Goal: Task Accomplishment & Management: Use online tool/utility

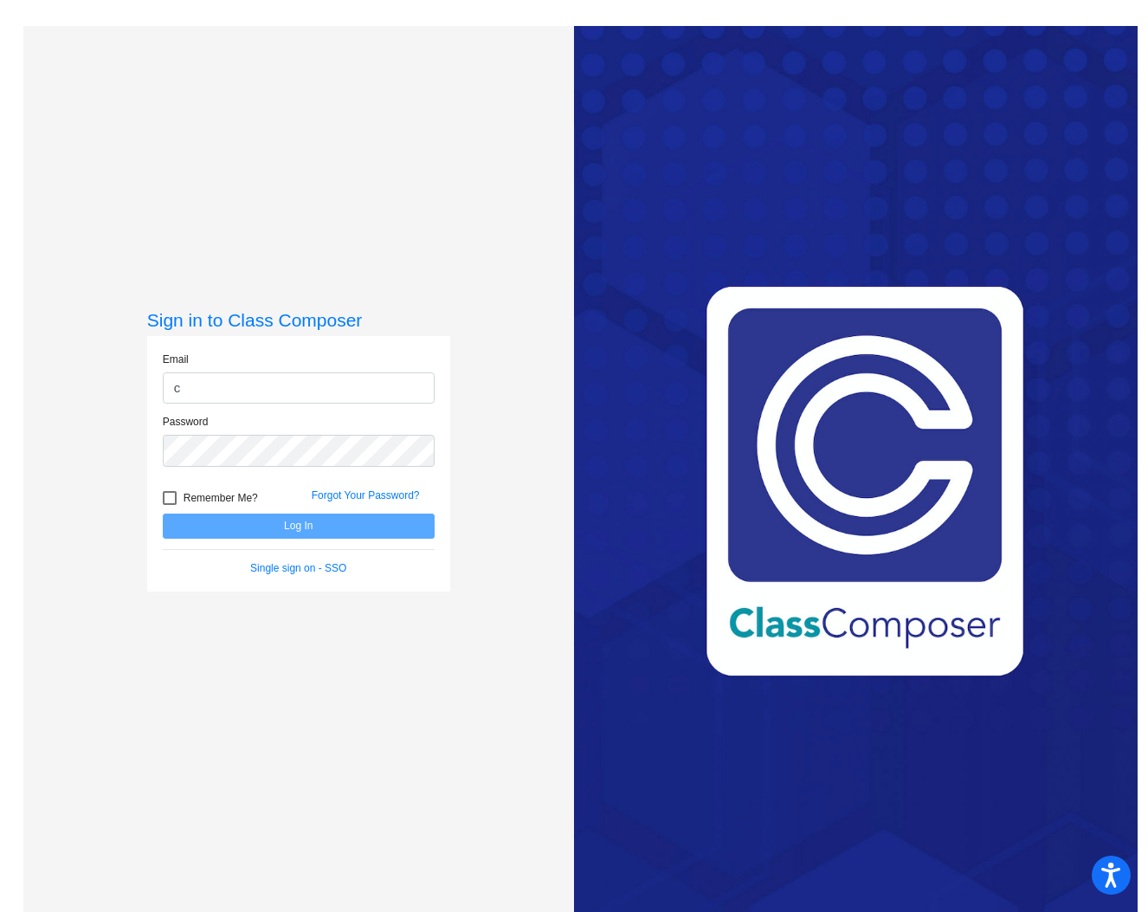
type input "[EMAIL_ADDRESS][DOMAIN_NAME]"
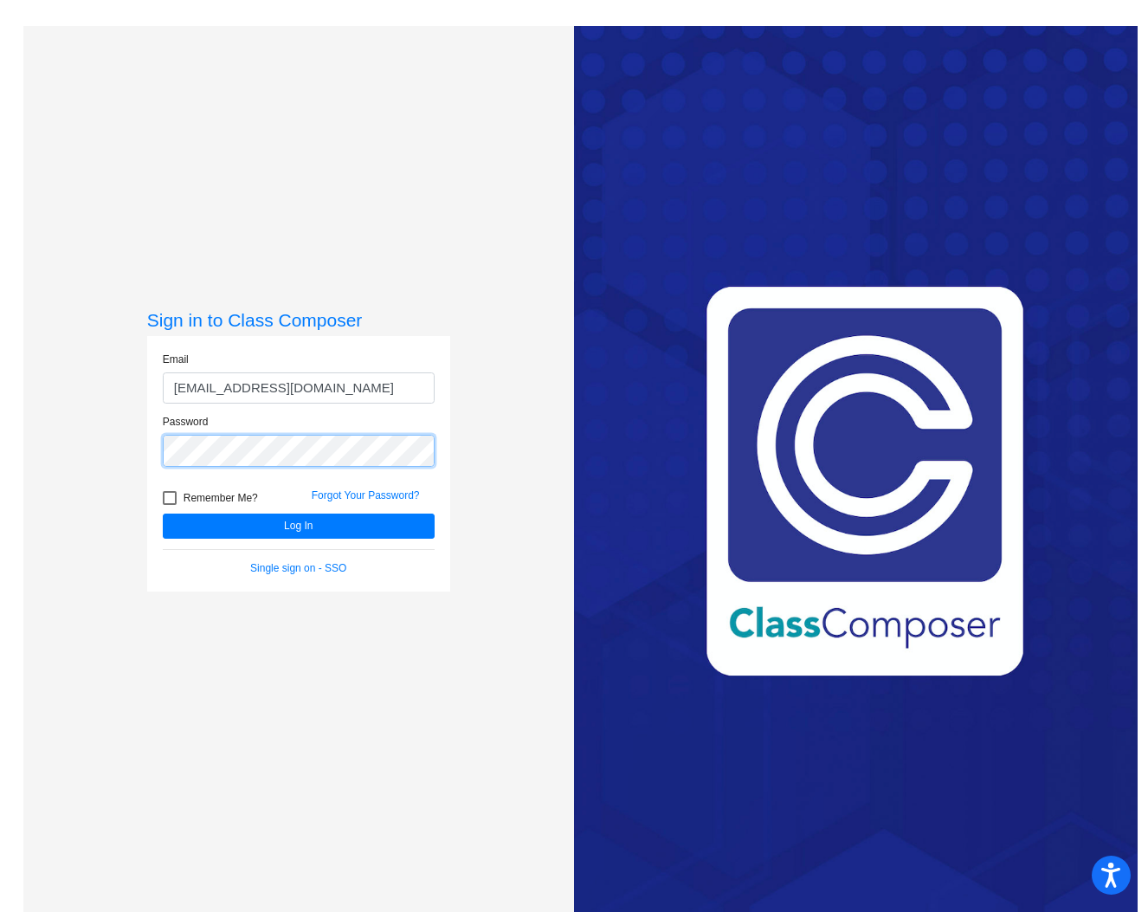
click at [163, 514] on button "Log In" at bounding box center [299, 526] width 272 height 25
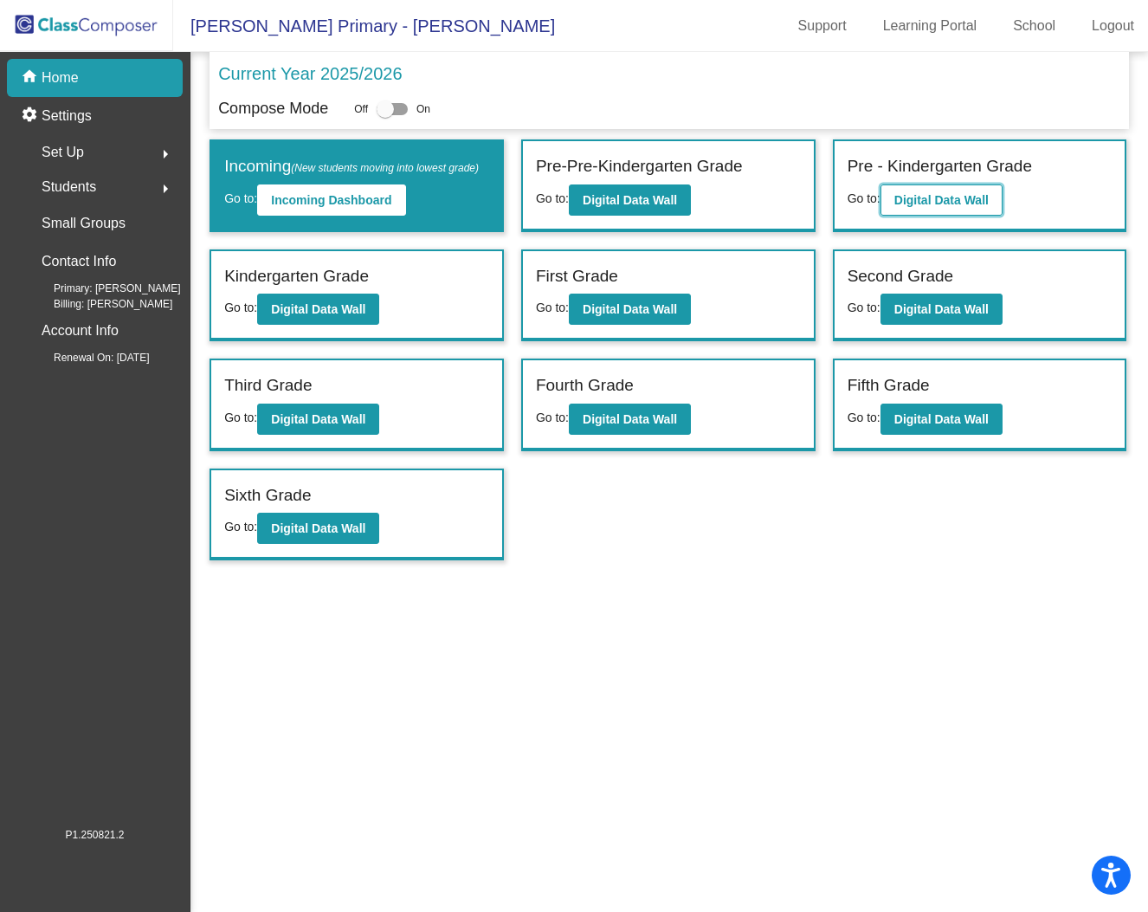
click at [958, 194] on b "Digital Data Wall" at bounding box center [942, 200] width 94 height 14
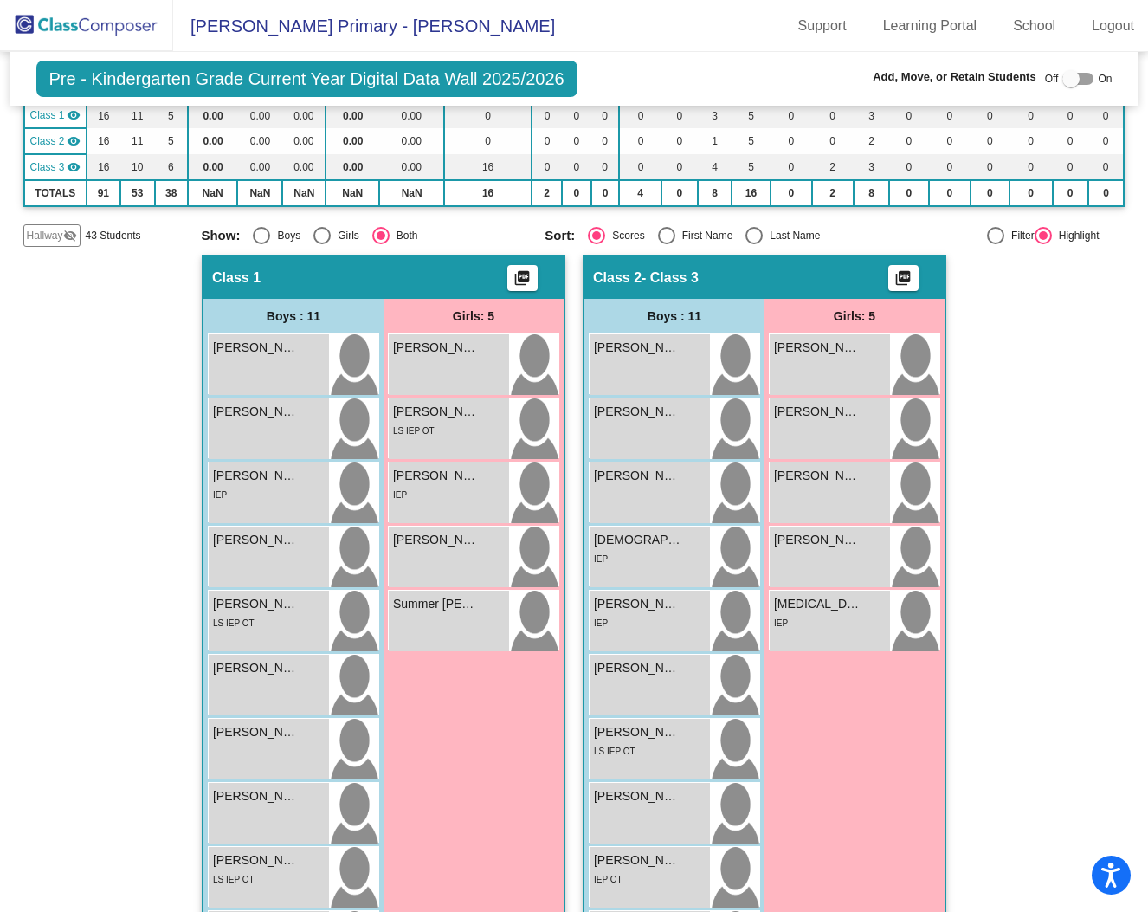
scroll to position [185, 0]
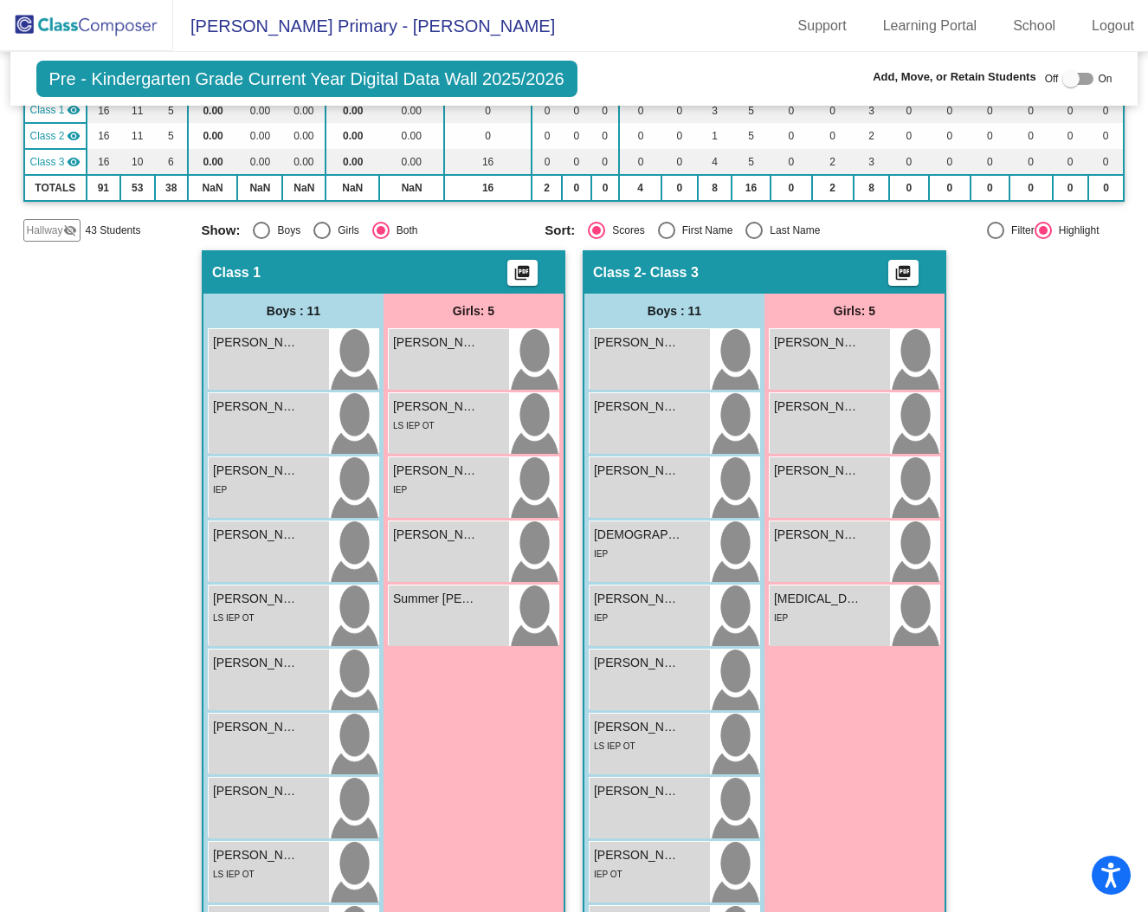
click at [518, 271] on mat-icon "picture_as_pdf" at bounding box center [522, 276] width 21 height 24
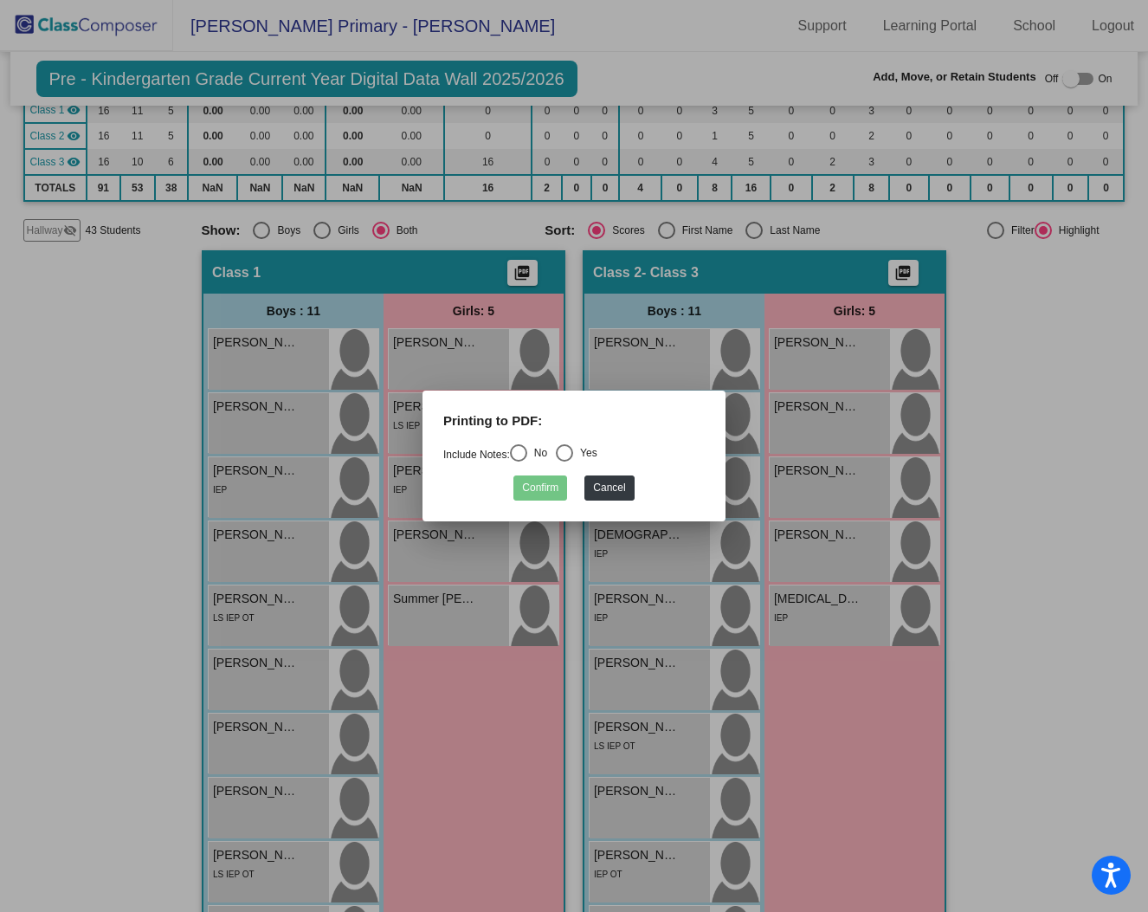
click at [527, 454] on div "Select an option" at bounding box center [518, 452] width 17 height 17
click at [519, 462] on input "No" at bounding box center [518, 462] width 1 height 1
radio input "true"
click at [550, 490] on button "Confirm" at bounding box center [541, 487] width 54 height 25
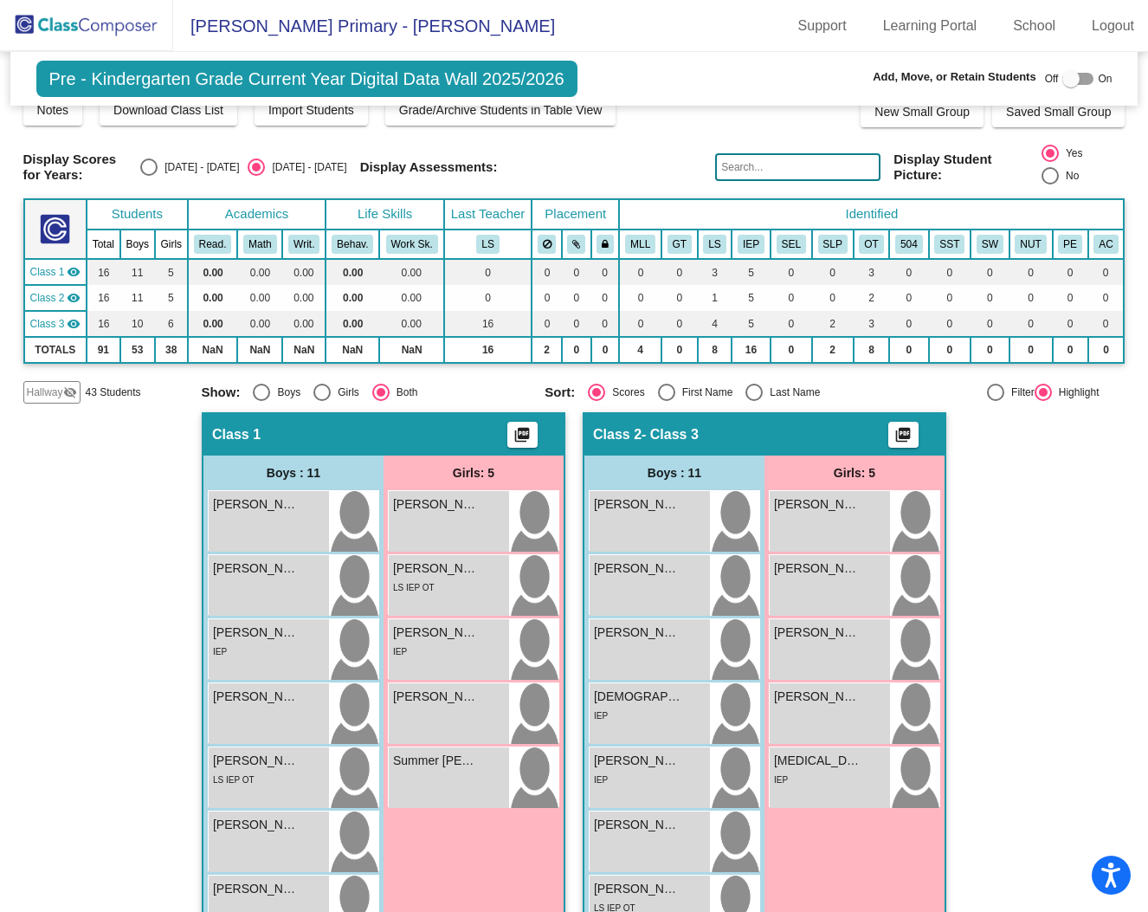
scroll to position [0, 0]
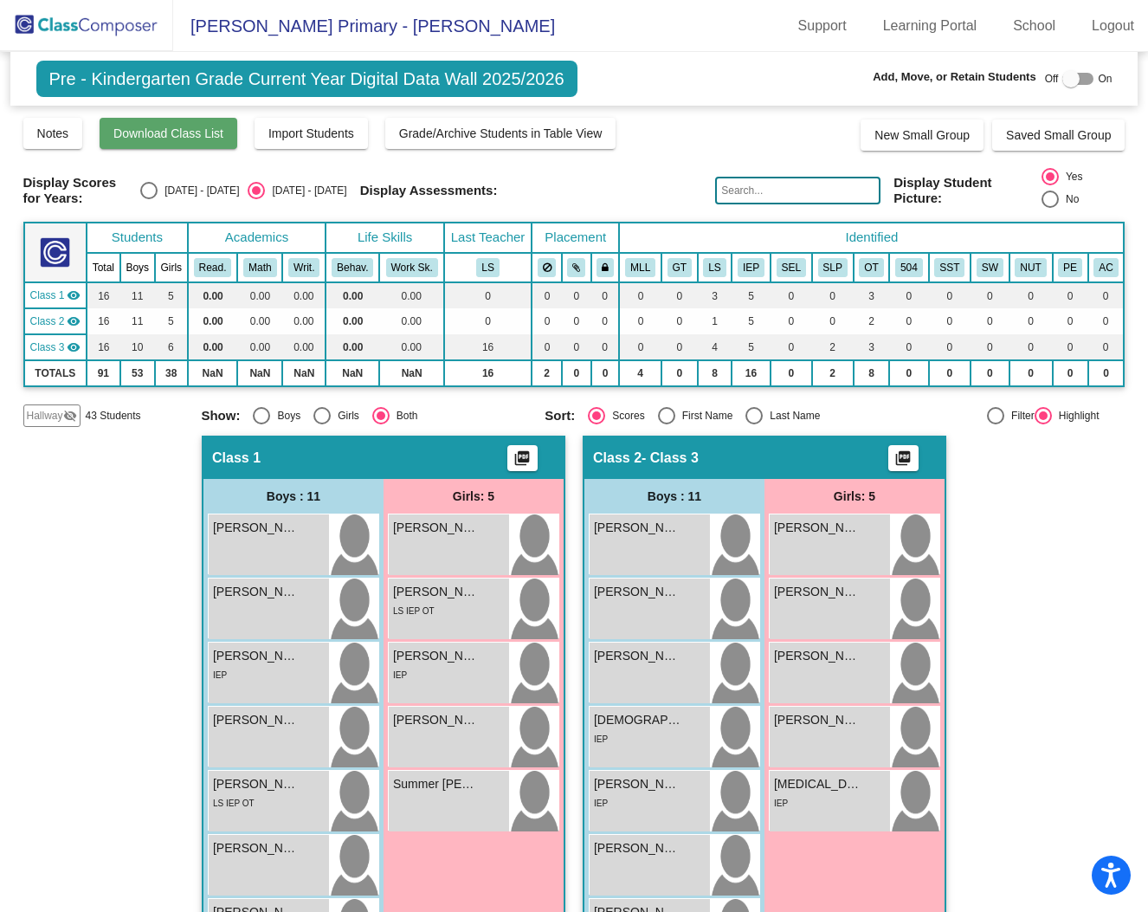
click at [215, 133] on span "Download Class List" at bounding box center [168, 133] width 110 height 14
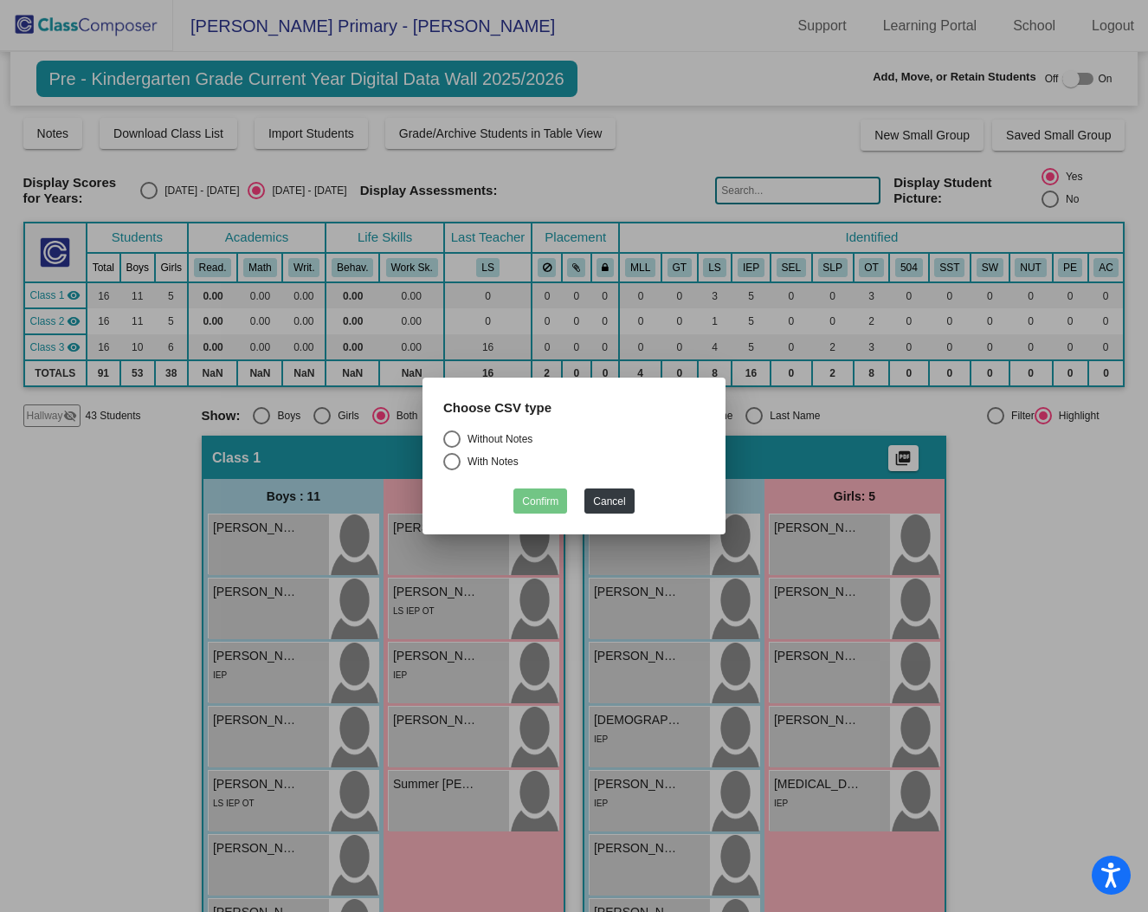
click at [450, 440] on div "Select an option" at bounding box center [451, 438] width 17 height 17
click at [451, 448] on input "Without Notes" at bounding box center [451, 448] width 1 height 1
radio input "true"
click at [551, 500] on button "Confirm" at bounding box center [541, 500] width 54 height 25
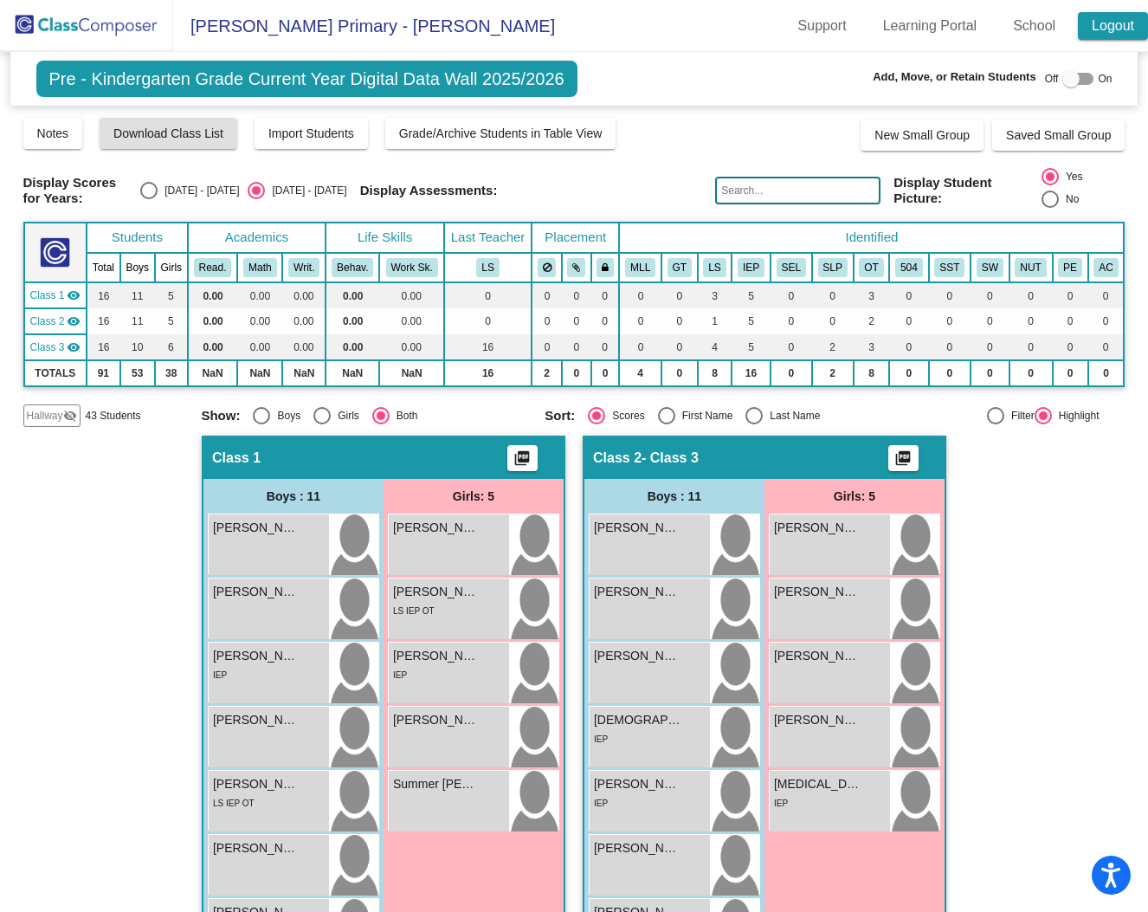
click at [1110, 23] on link "Logout" at bounding box center [1113, 26] width 70 height 28
